Goal: Task Accomplishment & Management: Manage account settings

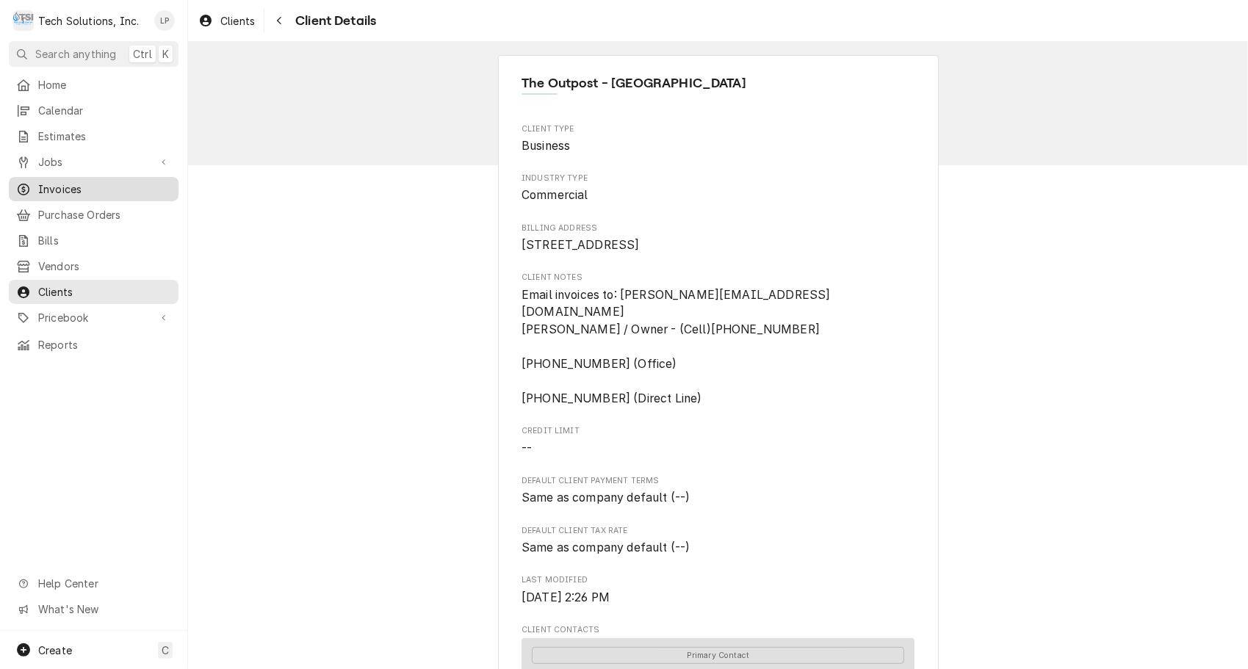
click at [68, 182] on span "Invoices" at bounding box center [104, 188] width 133 height 15
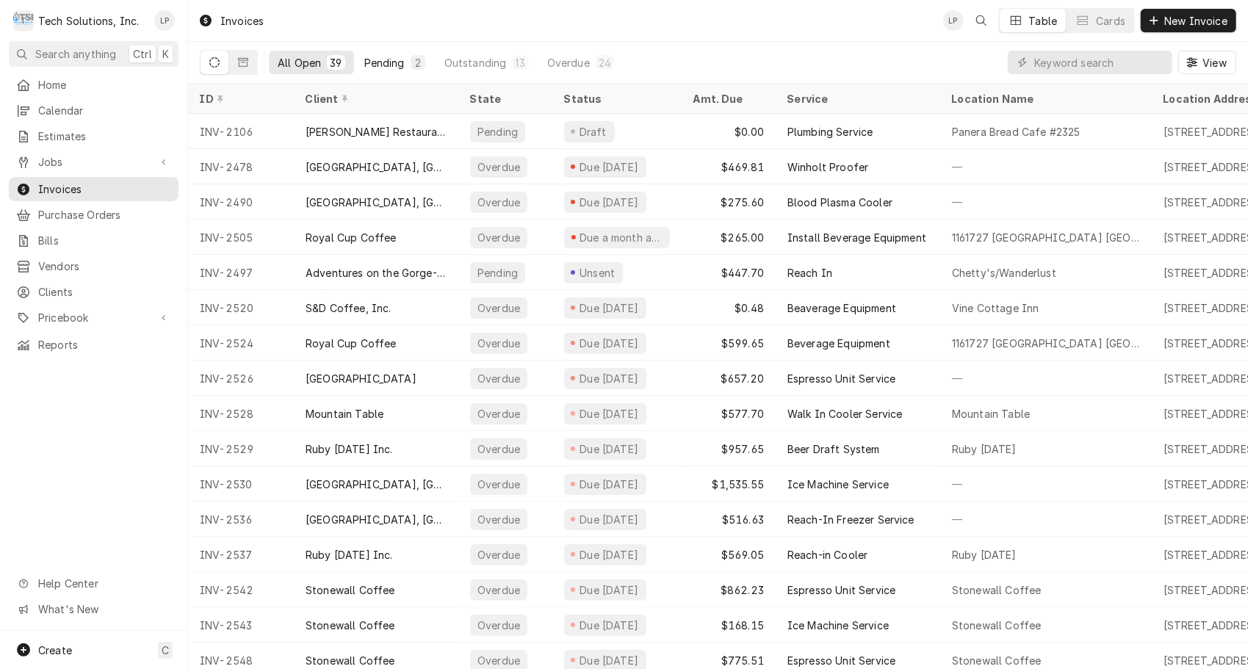
click at [379, 62] on div "Pending" at bounding box center [384, 62] width 40 height 15
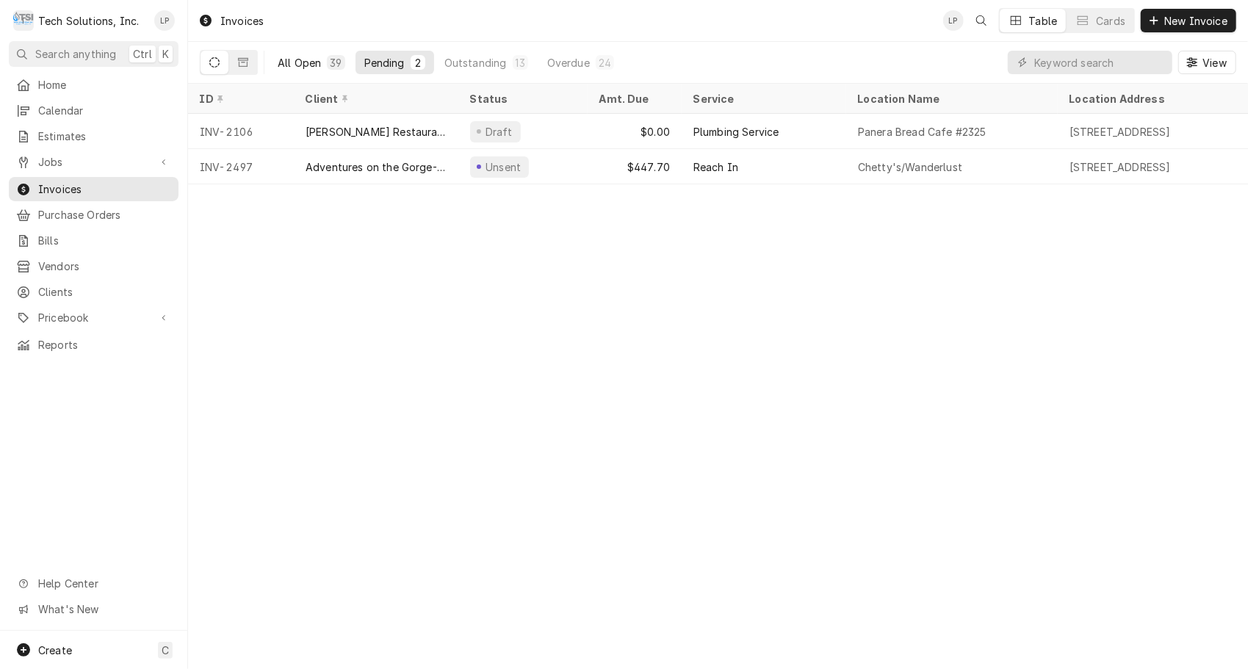
click at [311, 68] on div "All Open" at bounding box center [299, 62] width 43 height 15
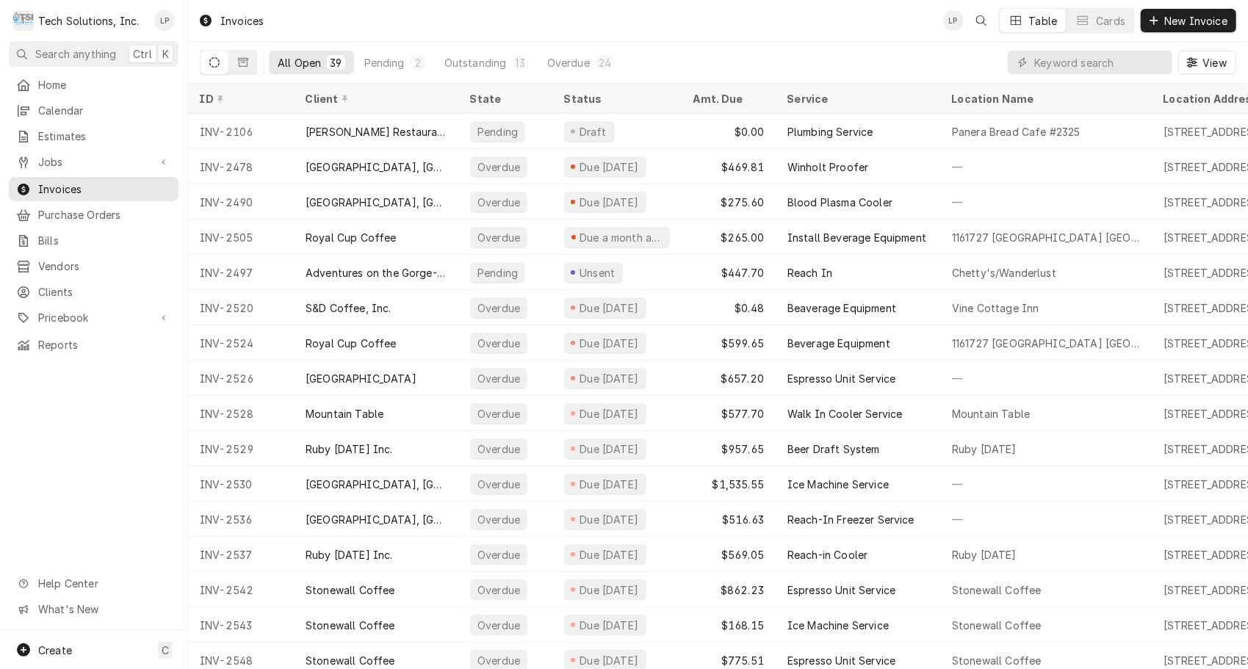
click at [311, 68] on div "All Open" at bounding box center [299, 62] width 43 height 15
click at [306, 59] on div "All Open" at bounding box center [299, 62] width 43 height 15
click at [1071, 66] on input "Dynamic Content Wrapper" at bounding box center [1099, 63] width 131 height 24
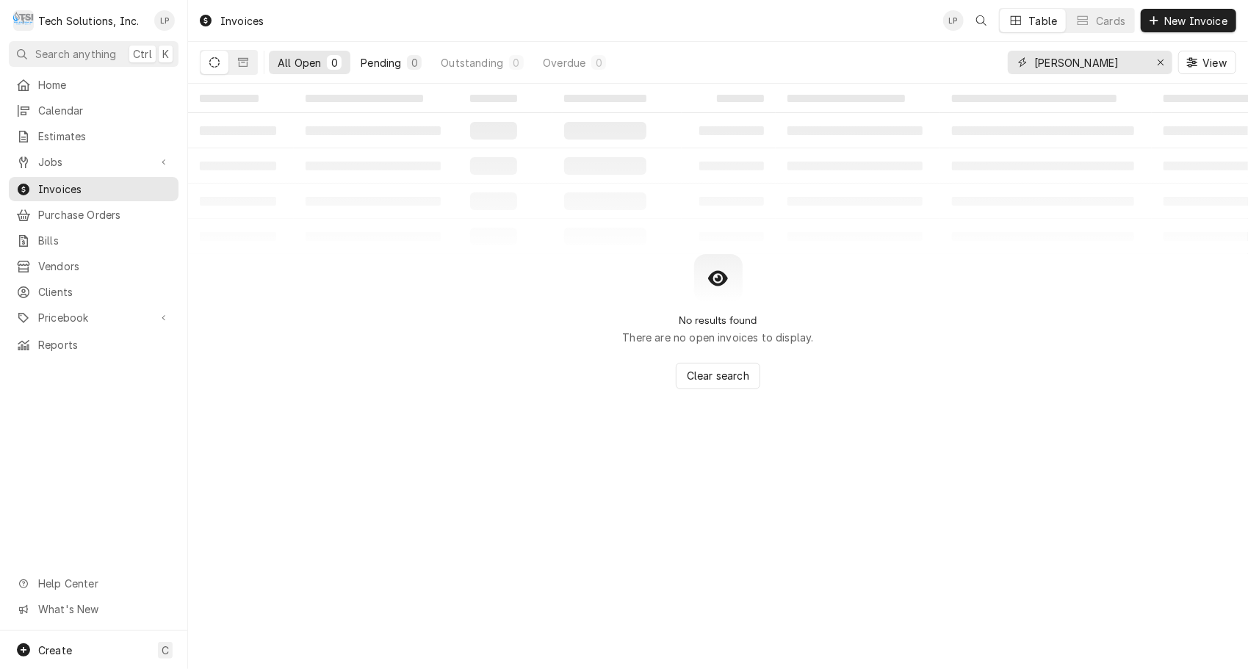
type input "bob"
click at [376, 65] on div "Pending" at bounding box center [381, 62] width 40 height 15
click at [1161, 63] on icon "Erase input" at bounding box center [1160, 62] width 6 height 6
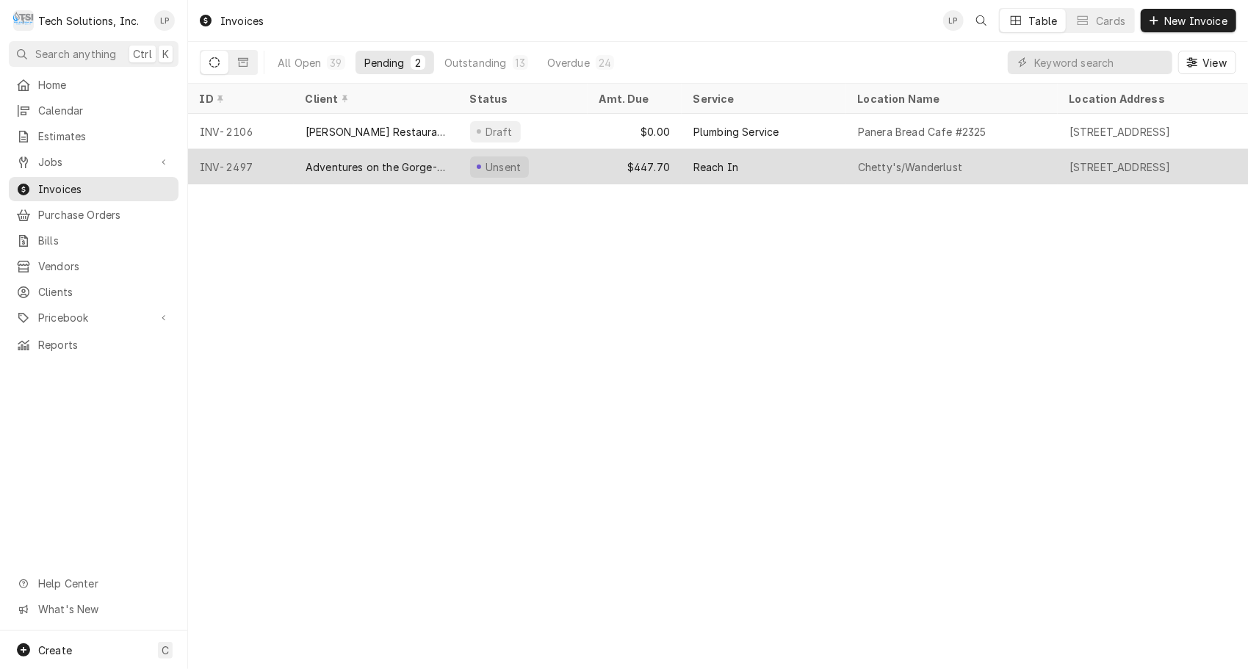
click at [432, 163] on div "Adventures on the Gorge-Aramark Destinations" at bounding box center [376, 166] width 141 height 15
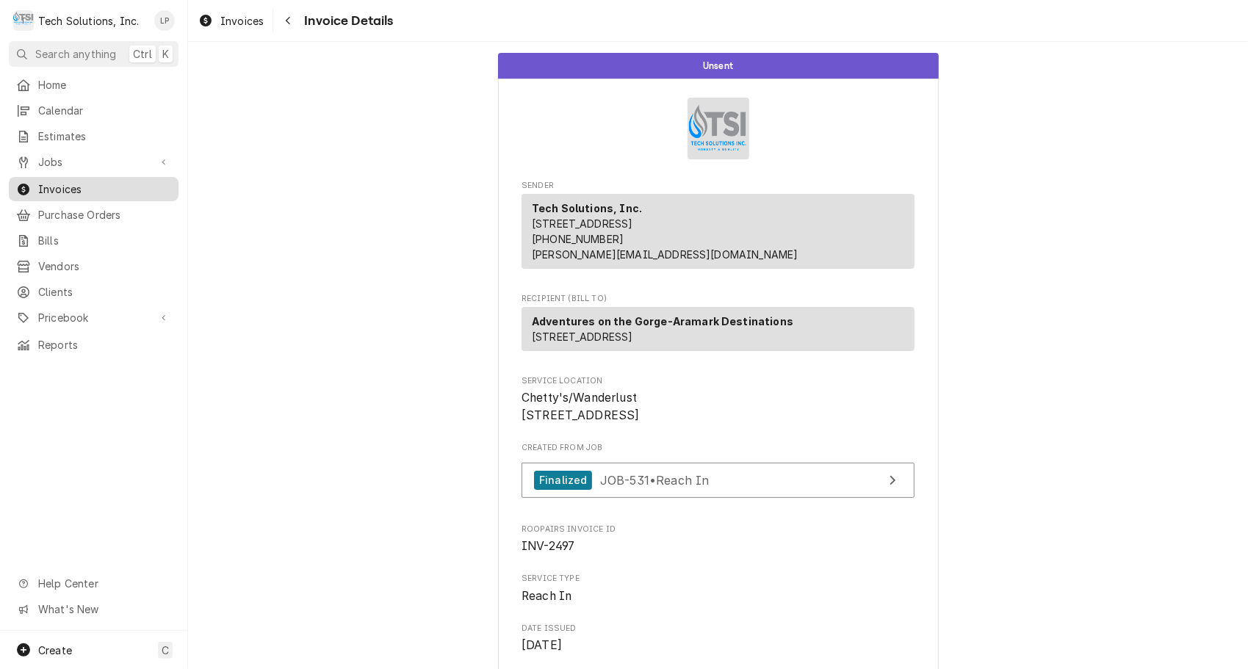
click at [66, 181] on span "Invoices" at bounding box center [104, 188] width 133 height 15
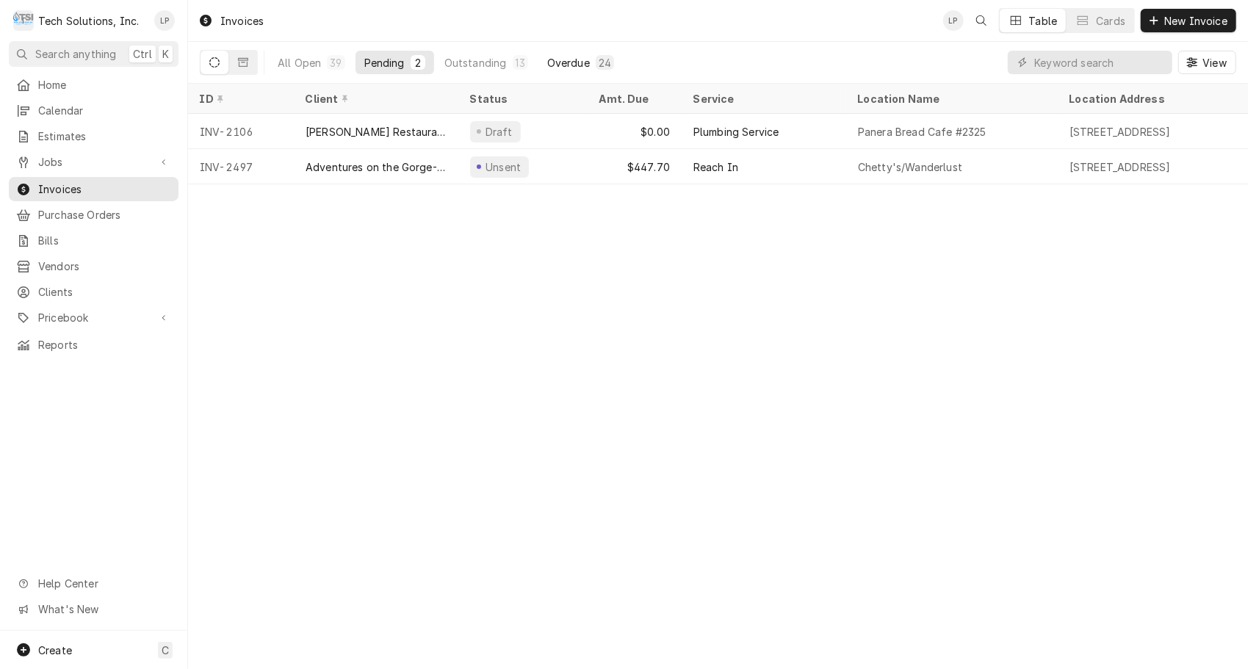
click at [569, 62] on div "Overdue" at bounding box center [568, 62] width 43 height 15
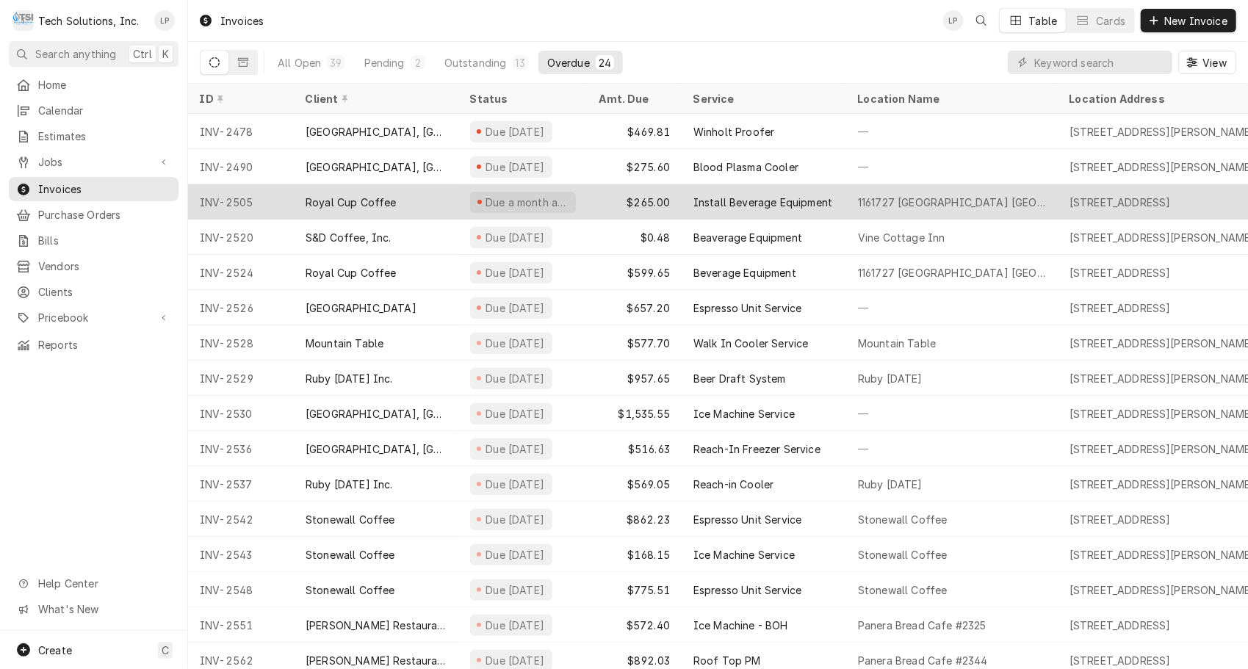
click at [591, 199] on div "$265.00" at bounding box center [635, 201] width 94 height 35
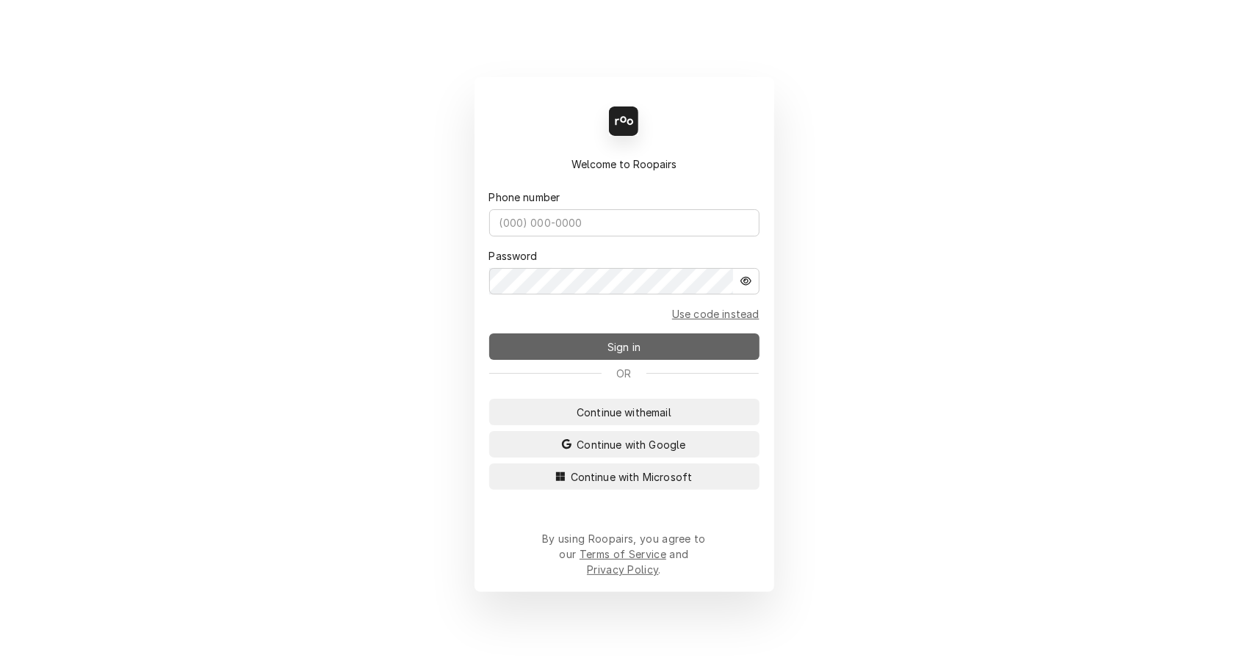
click at [637, 349] on span "Sign in" at bounding box center [623, 346] width 39 height 15
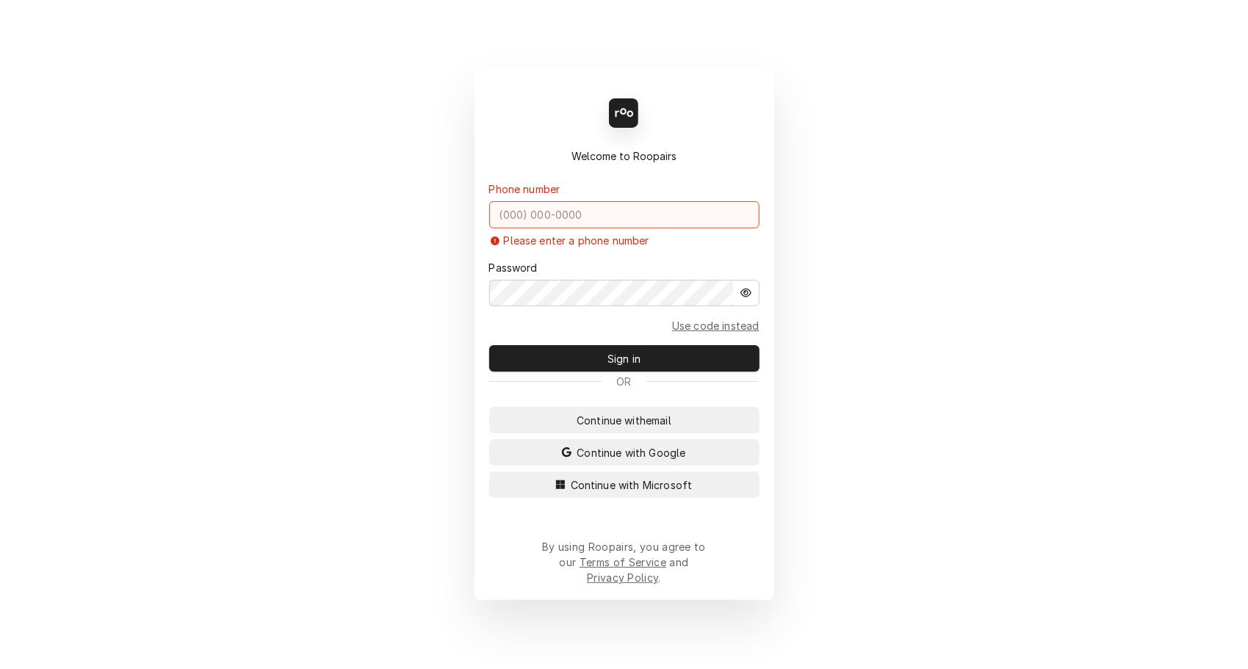
click at [631, 226] on input "Dynamic Content Wrapper" at bounding box center [624, 214] width 270 height 27
type input "[PHONE_NUMBER]"
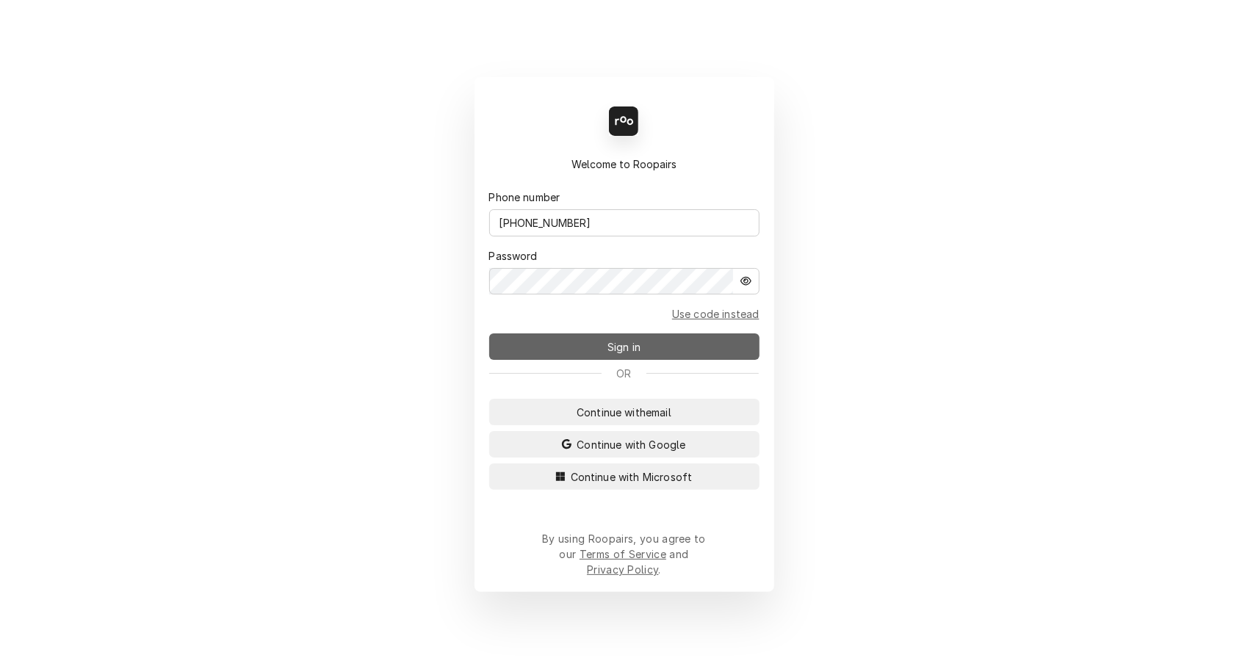
click at [606, 354] on span "Sign in" at bounding box center [623, 346] width 39 height 15
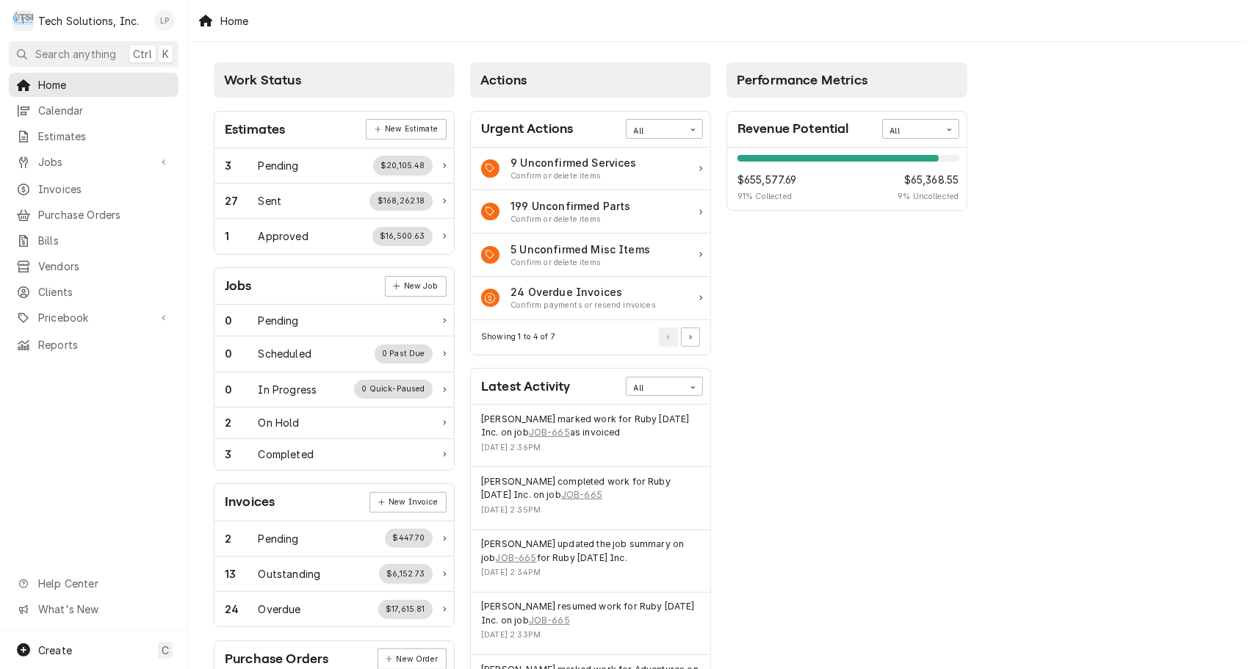
click at [163, 21] on div "Lisa Paschal's Avatar" at bounding box center [164, 20] width 21 height 21
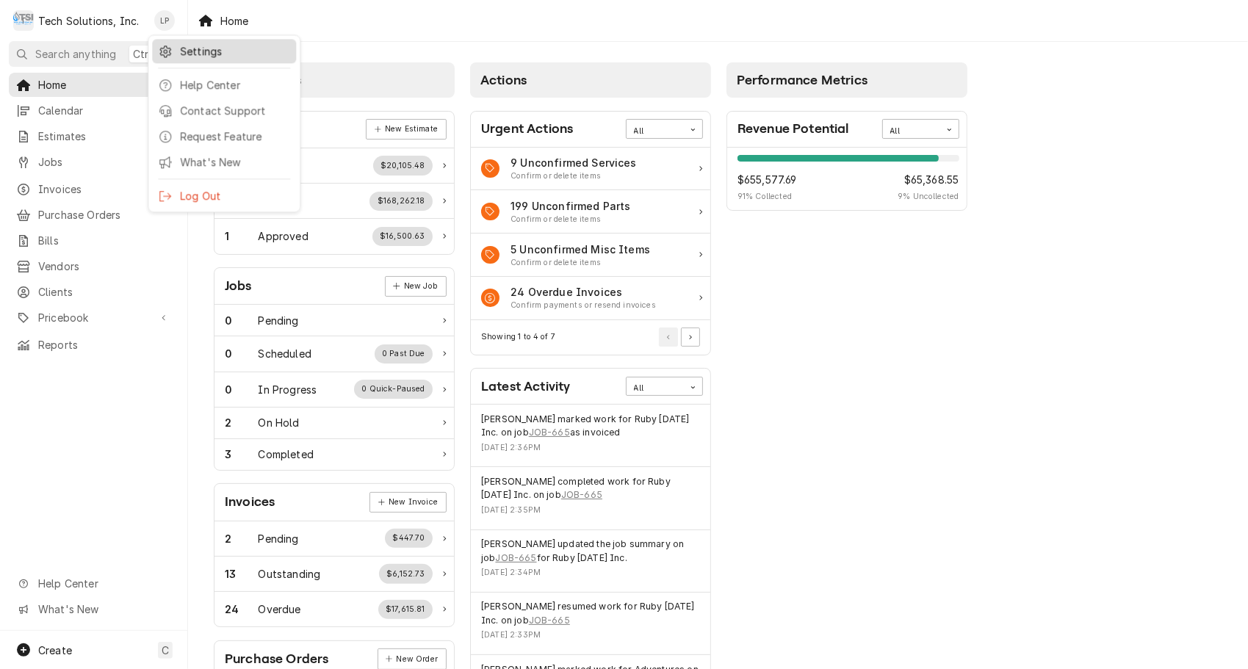
click at [189, 51] on div "Settings" at bounding box center [235, 50] width 110 height 15
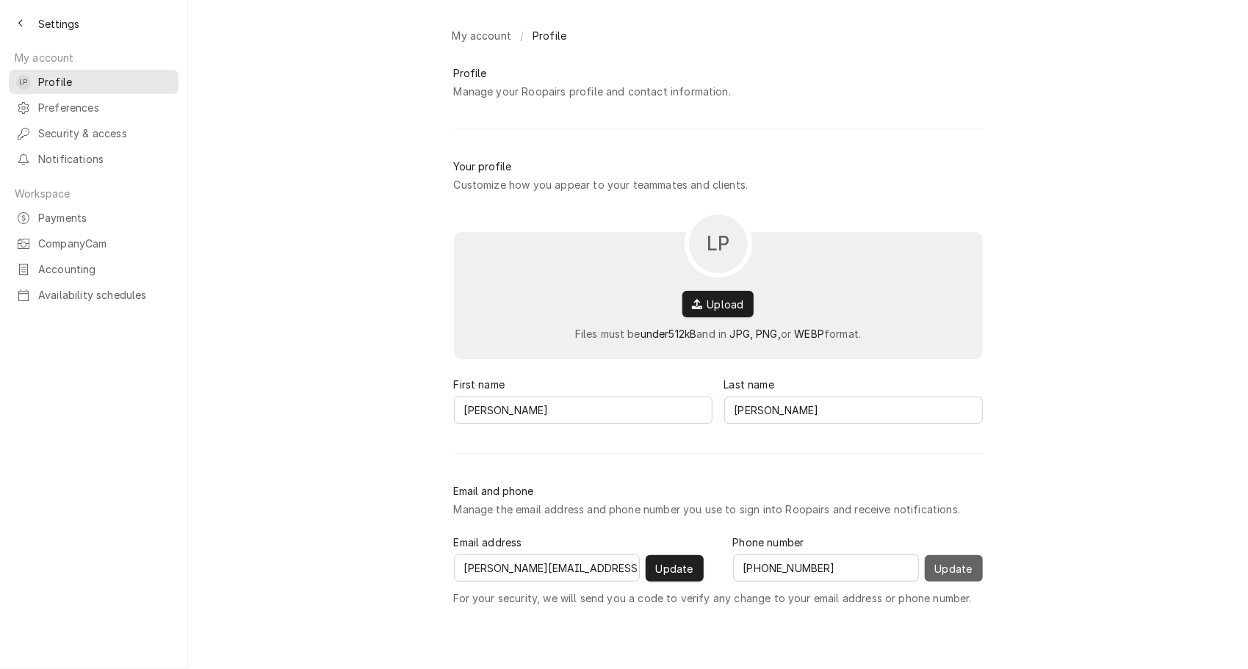
click at [951, 576] on span "Update" at bounding box center [953, 568] width 43 height 15
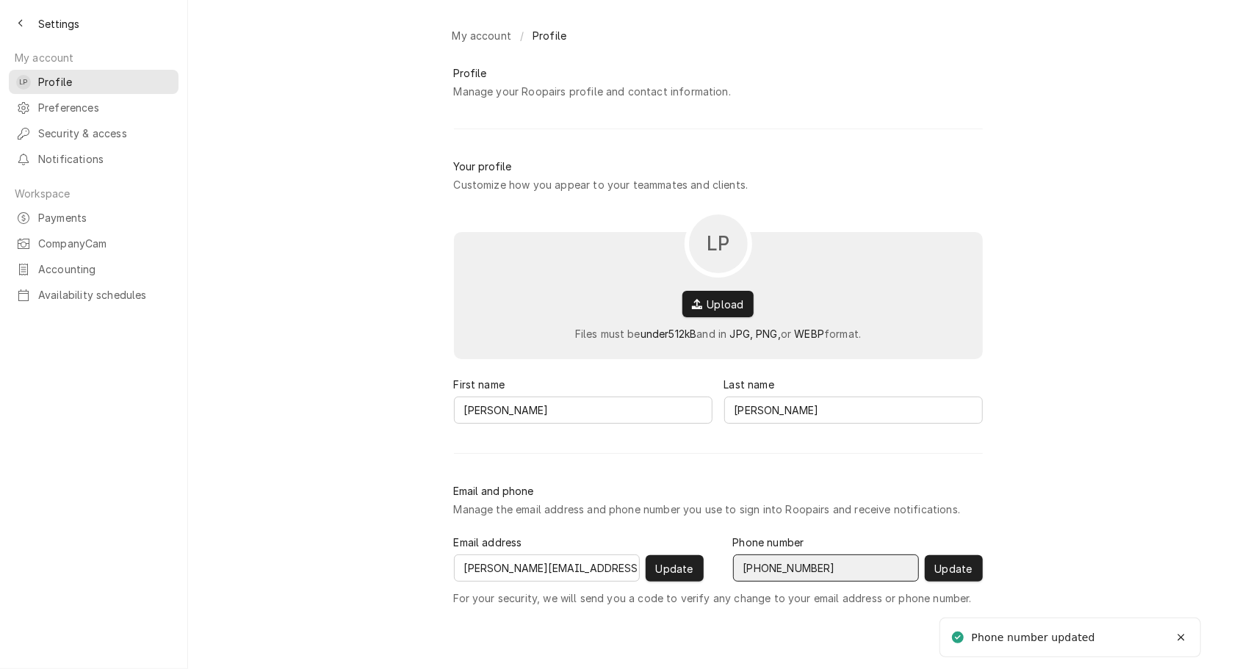
click at [853, 570] on input "[PHONE_NUMBER]" at bounding box center [826, 567] width 186 height 27
type input "[PHONE_NUMBER]"
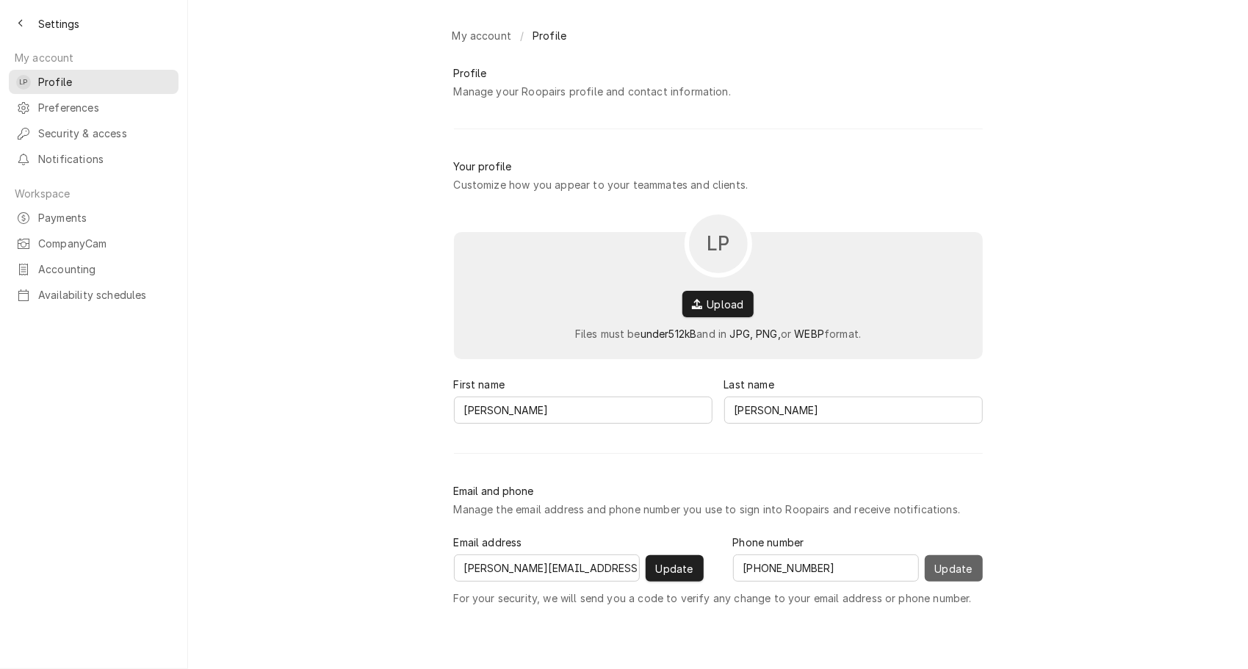
click at [953, 574] on span "Update" at bounding box center [953, 568] width 43 height 15
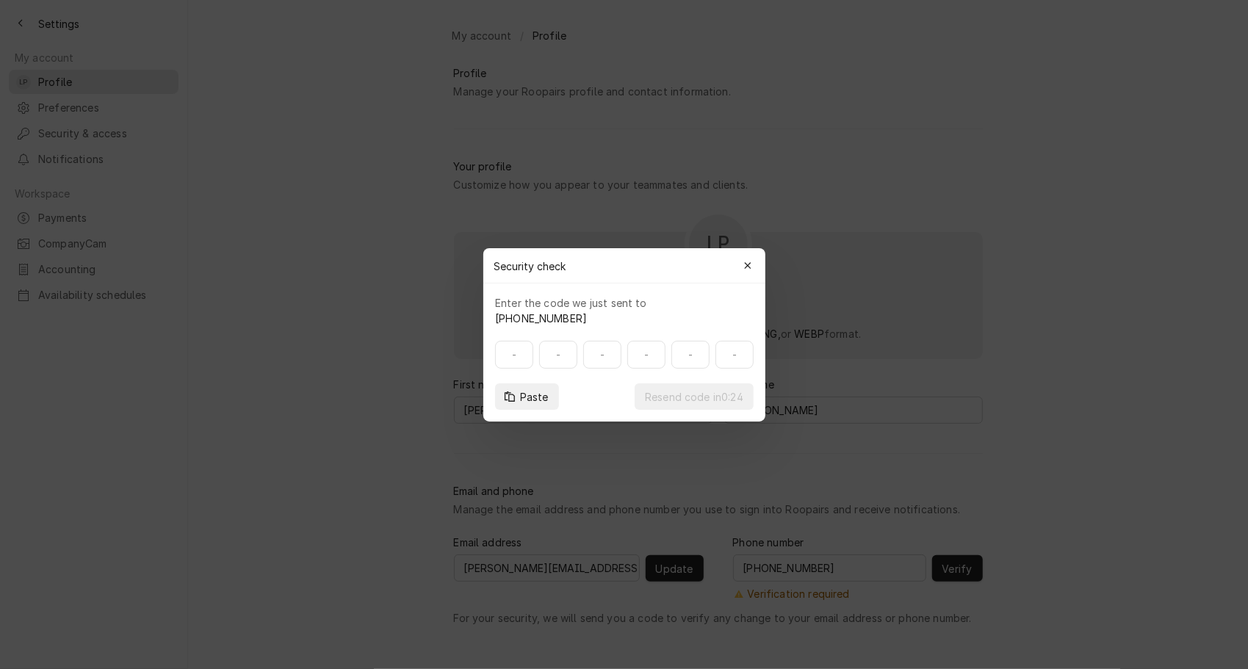
click at [514, 364] on input at bounding box center [624, 355] width 259 height 28
type input "332601"
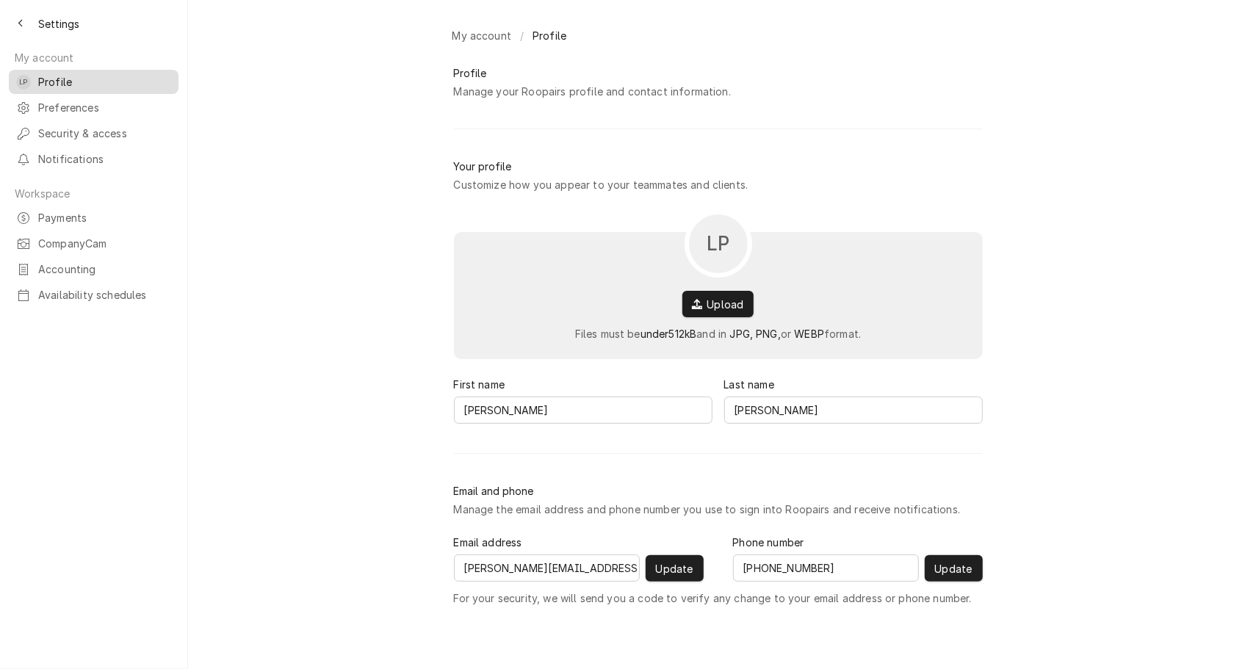
click at [54, 74] on span "Profile" at bounding box center [104, 81] width 133 height 15
click at [60, 126] on span "Security & access" at bounding box center [104, 133] width 133 height 15
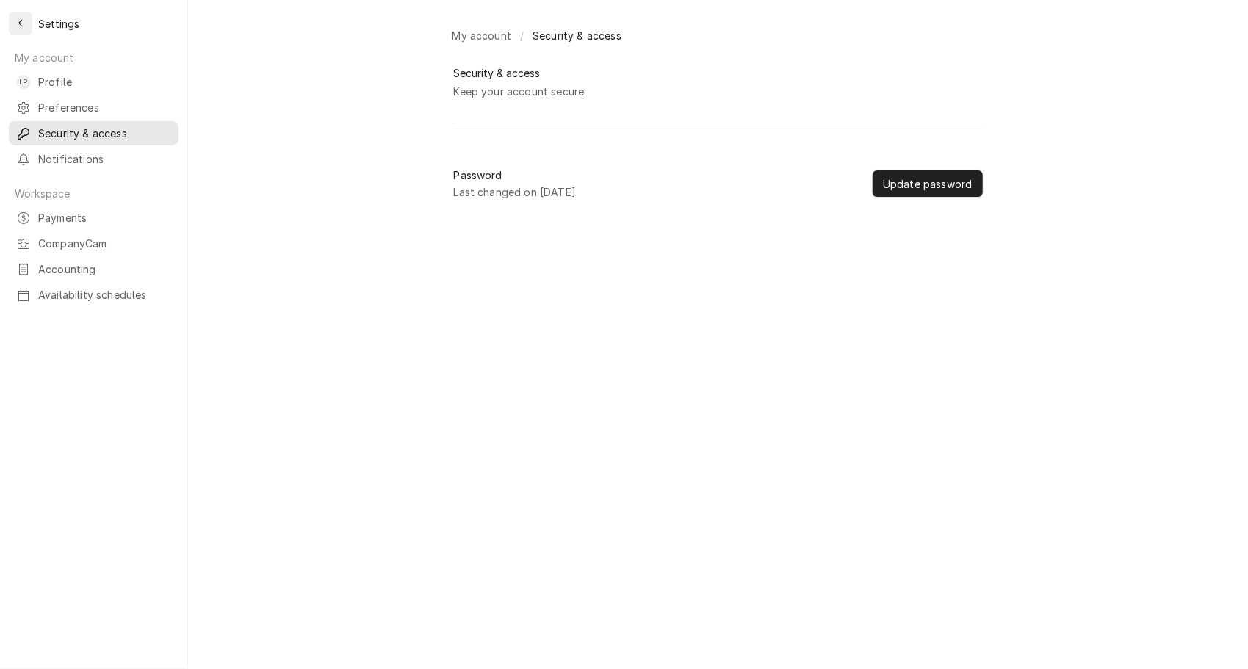
click at [18, 23] on icon "Back to previous page" at bounding box center [21, 23] width 7 height 10
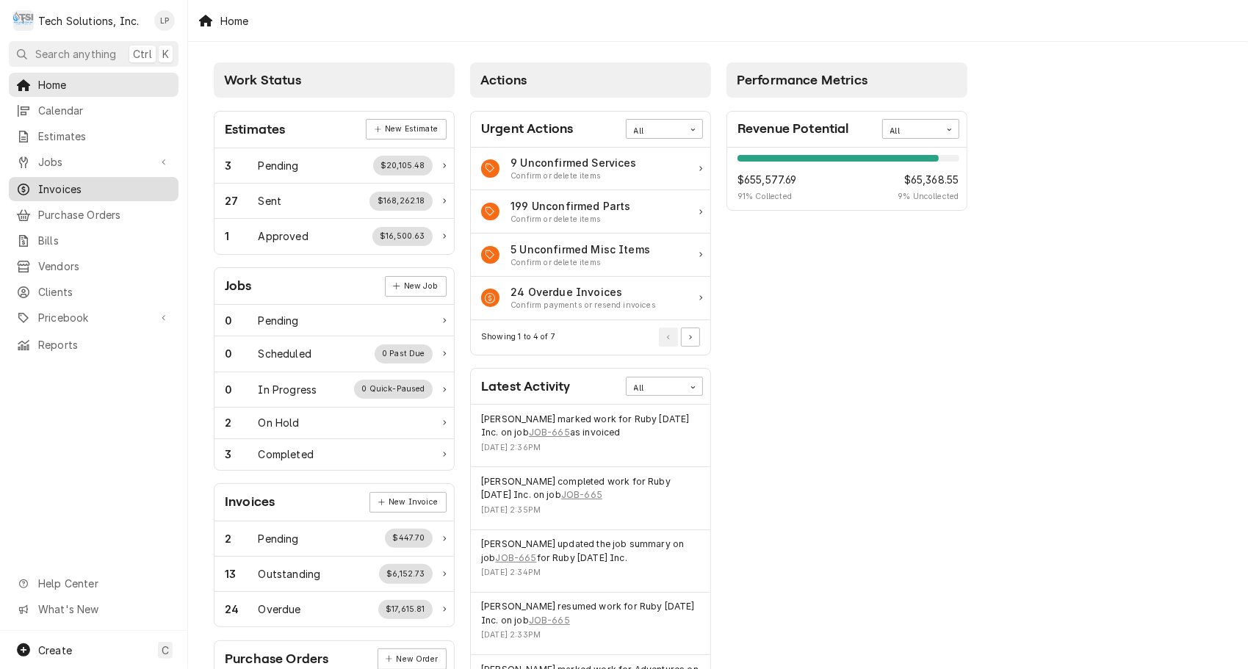
click at [74, 181] on span "Invoices" at bounding box center [104, 188] width 133 height 15
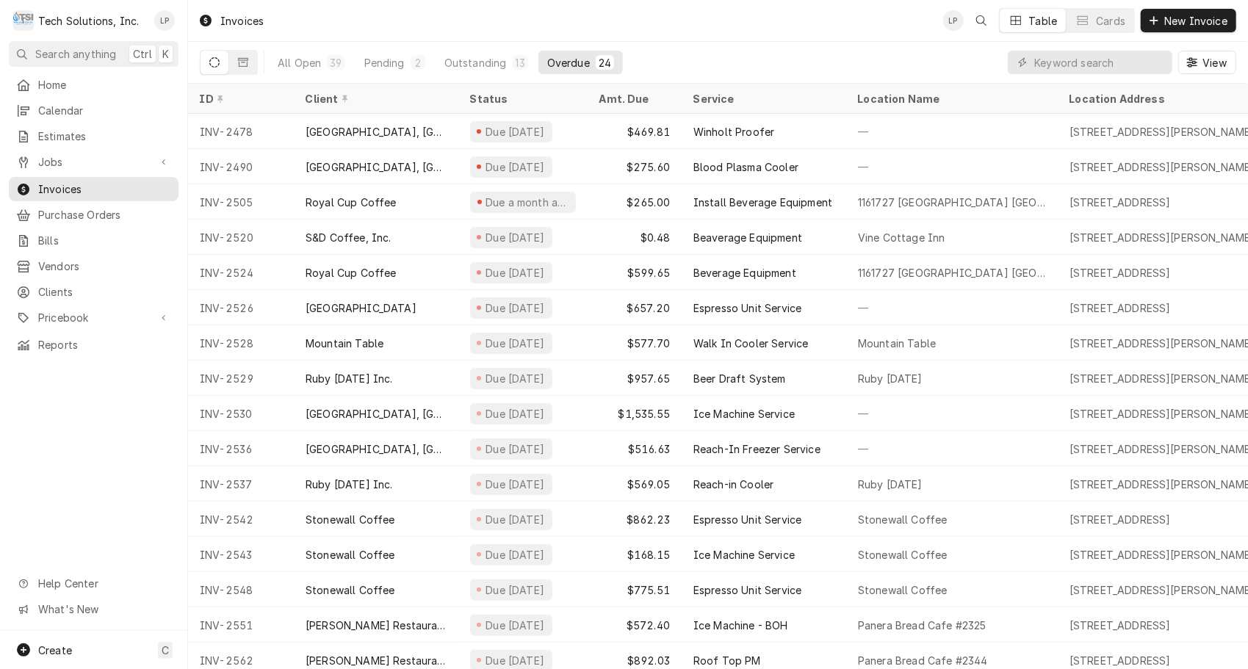
click at [561, 60] on div "Overdue" at bounding box center [568, 62] width 43 height 15
drag, startPoint x: 205, startPoint y: 48, endPoint x: 609, endPoint y: 65, distance: 404.3
click at [609, 65] on div "All Open 39 Pending 2 Outstanding 13 Overdue 24" at bounding box center [411, 62] width 422 height 41
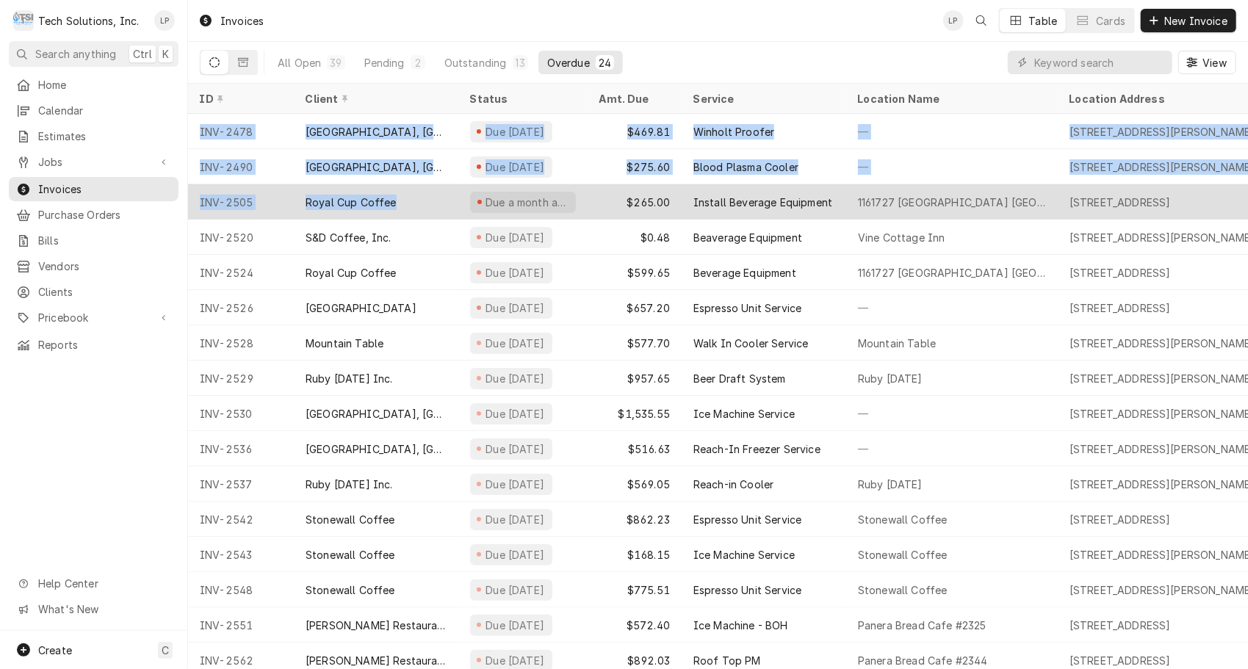
drag, startPoint x: 195, startPoint y: 121, endPoint x: 423, endPoint y: 205, distance: 243.3
click at [423, 205] on tbody "INV-2478 [GEOGRAPHIC_DATA], [GEOGRAPHIC_DATA] Due [DATE] $469.81 Winholt Proofe…" at bounding box center [718, 391] width 1060 height 555
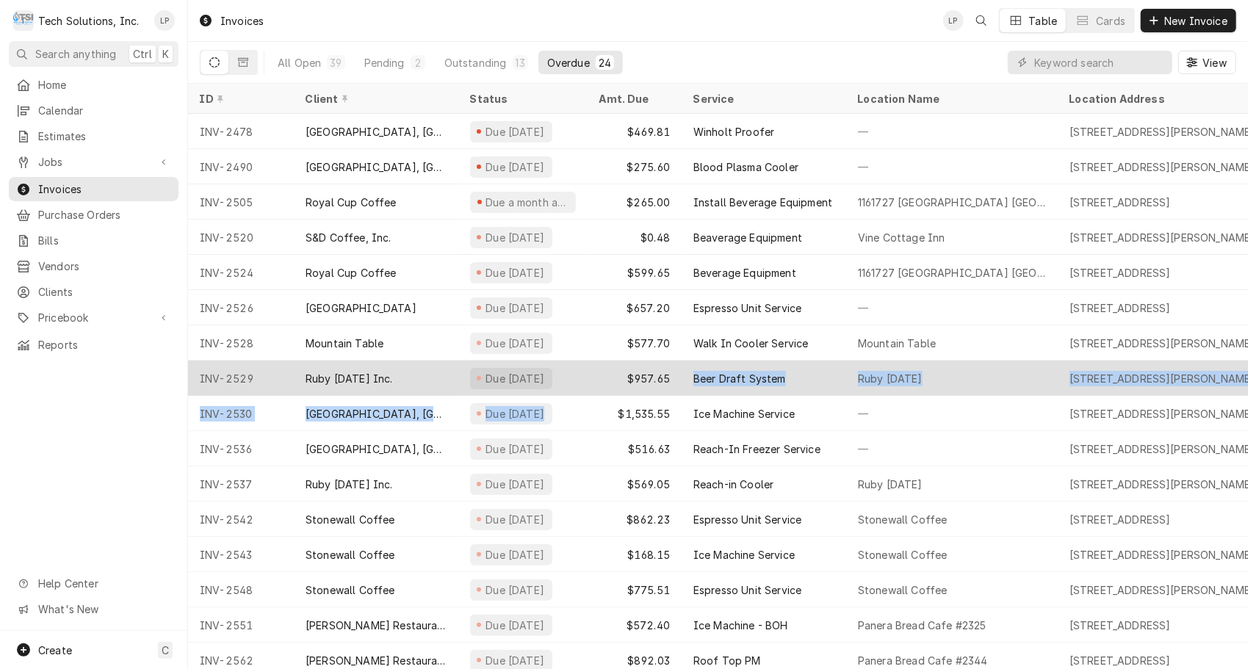
drag, startPoint x: 532, startPoint y: 397, endPoint x: 682, endPoint y: 377, distance: 151.1
click at [682, 377] on tbody "INV-2478 [GEOGRAPHIC_DATA], [GEOGRAPHIC_DATA] Due [DATE] $469.81 Winholt Proofe…" at bounding box center [718, 391] width 1060 height 555
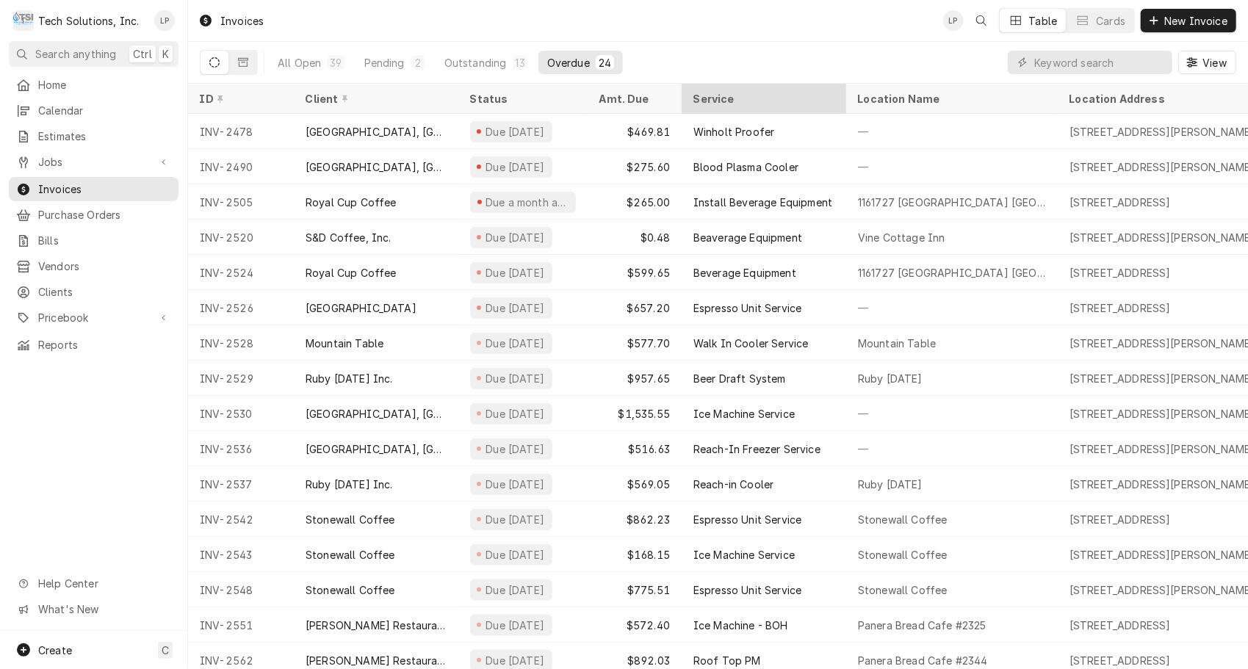
click at [830, 84] on th "Service" at bounding box center [764, 99] width 165 height 30
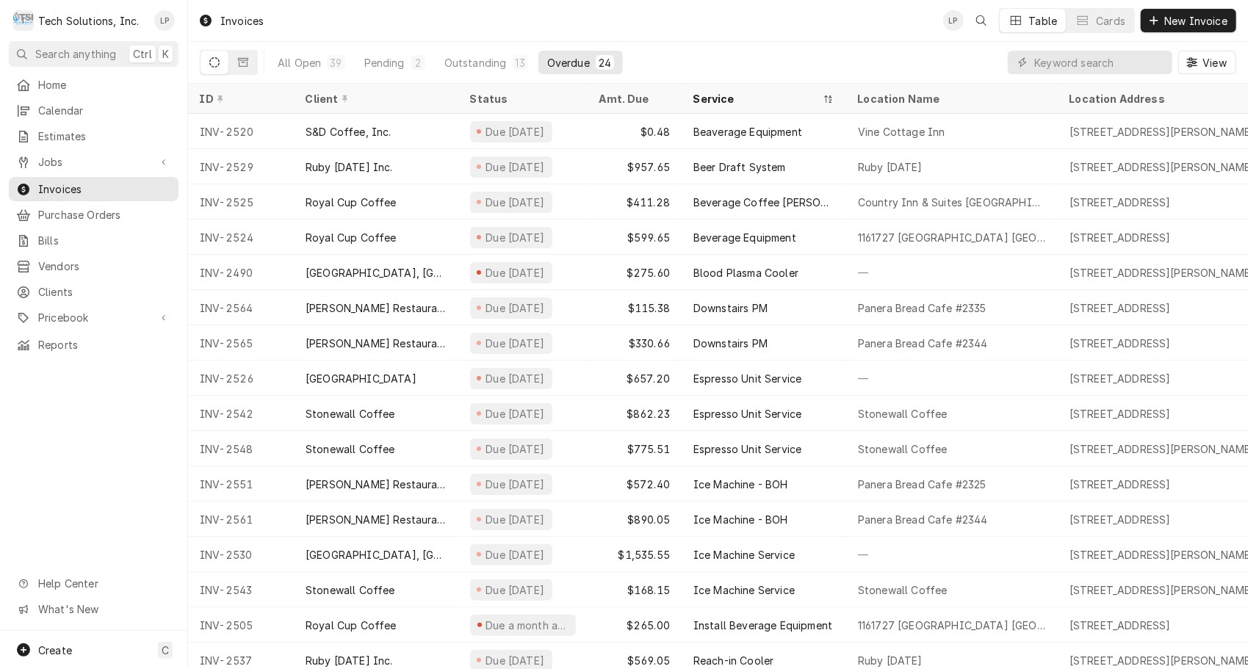
click at [564, 60] on div "Overdue" at bounding box center [568, 62] width 43 height 15
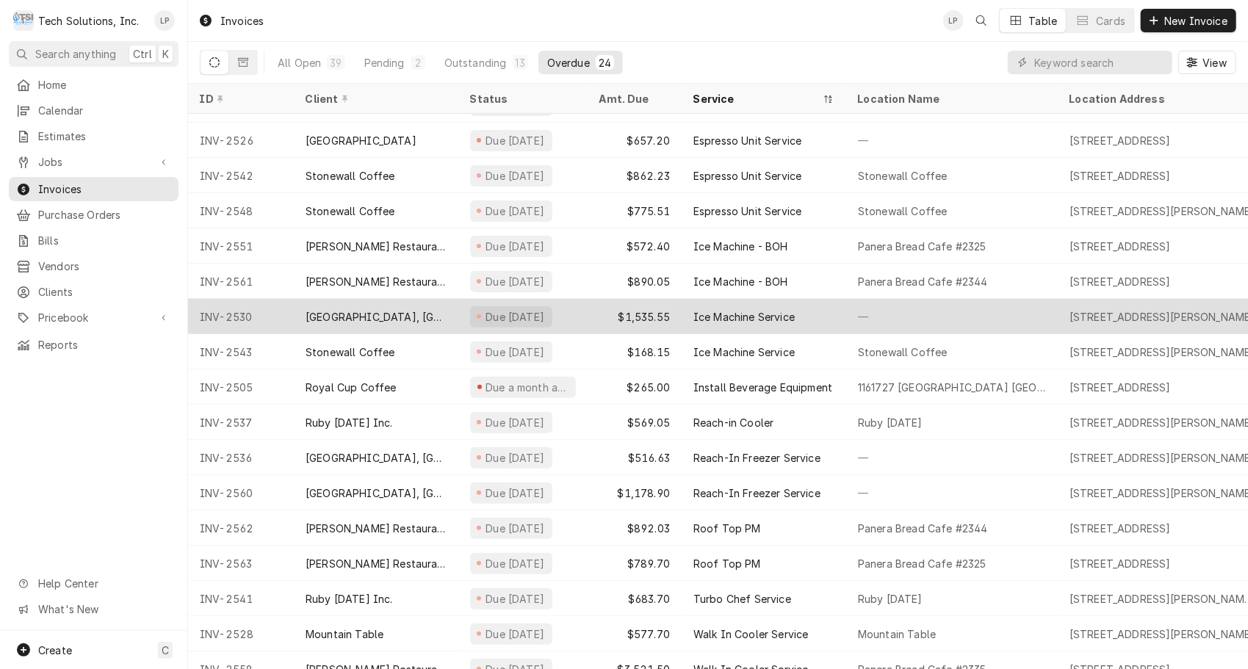
scroll to position [299, 0]
